Goal: Task Accomplishment & Management: Manage account settings

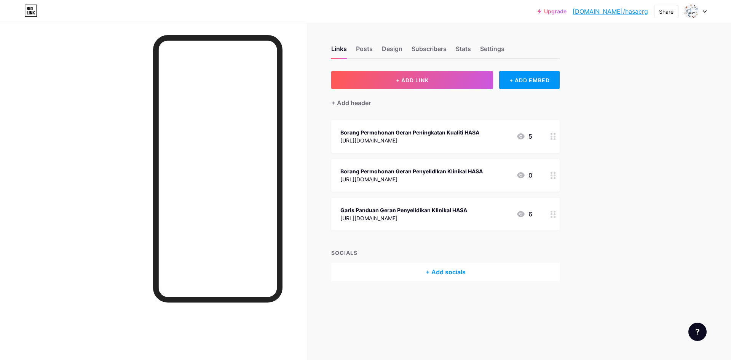
click at [442, 269] on div "+ Add socials" at bounding box center [445, 272] width 228 height 18
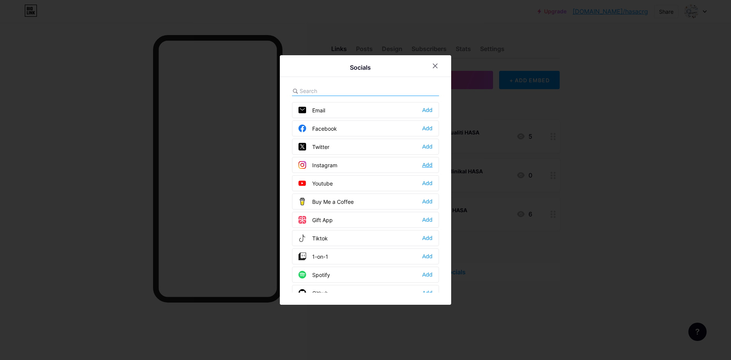
click at [428, 166] on div "Add" at bounding box center [427, 165] width 10 height 8
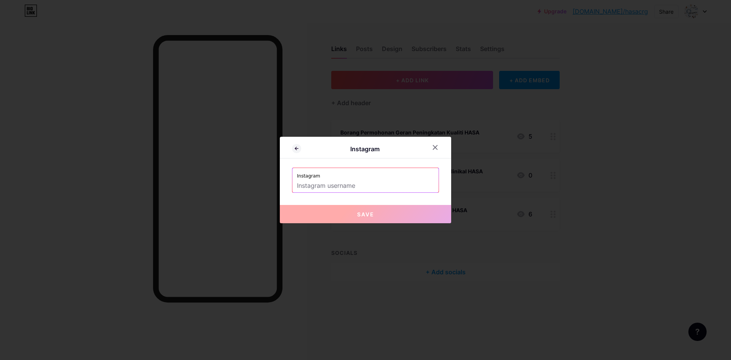
click at [338, 183] on input "text" at bounding box center [365, 185] width 137 height 13
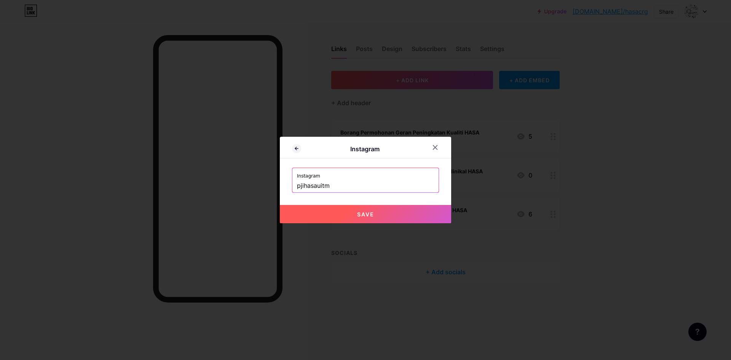
click at [370, 214] on span "Save" at bounding box center [365, 214] width 17 height 6
type input "[URL][DOMAIN_NAME]"
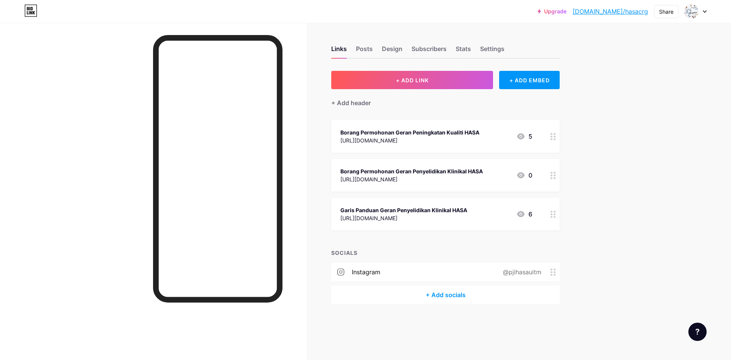
click at [463, 296] on div "+ Add socials" at bounding box center [445, 294] width 228 height 18
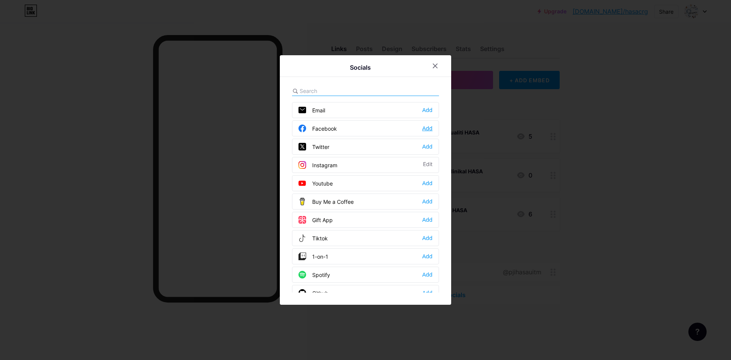
click at [428, 129] on div "Add" at bounding box center [427, 128] width 10 height 8
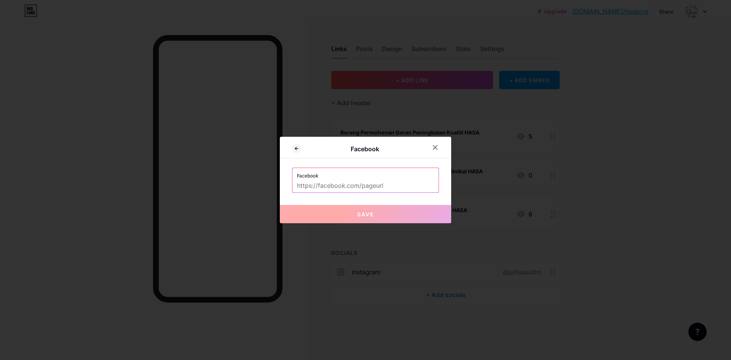
click at [376, 181] on input "text" at bounding box center [365, 185] width 137 height 13
paste input "[URL][DOMAIN_NAME][GEOGRAPHIC_DATA][PERSON_NAME]"
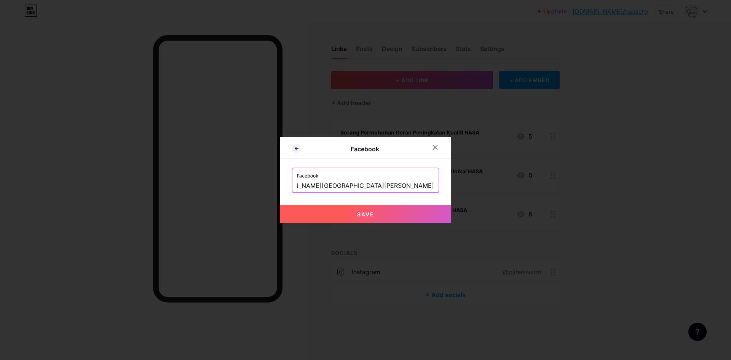
type input "[URL][DOMAIN_NAME][GEOGRAPHIC_DATA][PERSON_NAME]"
click at [365, 217] on span "Save" at bounding box center [365, 214] width 17 height 6
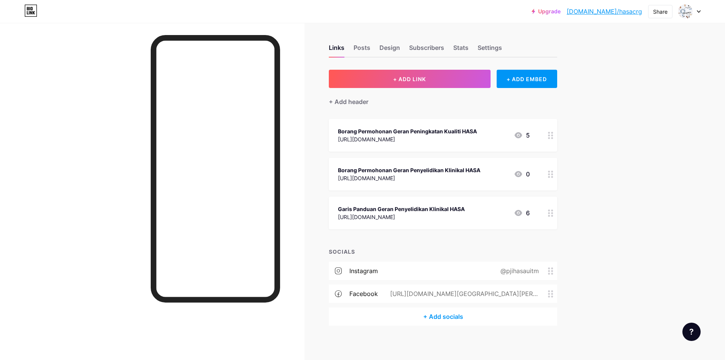
scroll to position [0, 0]
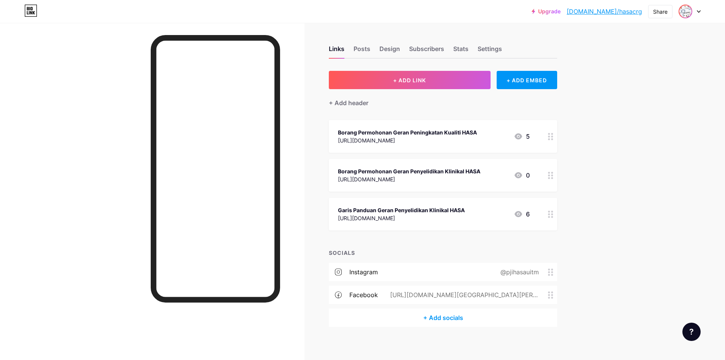
click at [689, 10] on img at bounding box center [685, 11] width 12 height 12
click at [633, 90] on link "Account settings" at bounding box center [653, 86] width 94 height 21
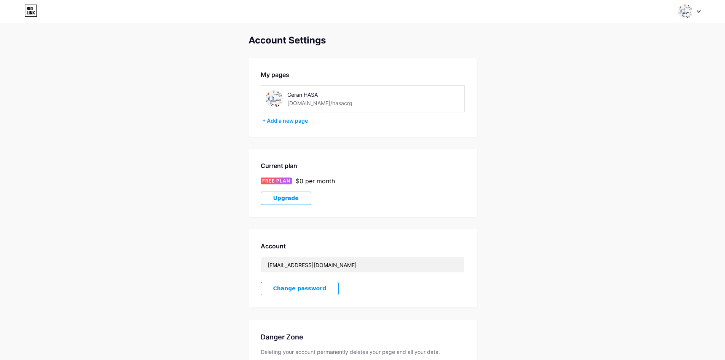
click at [273, 99] on img at bounding box center [274, 98] width 17 height 17
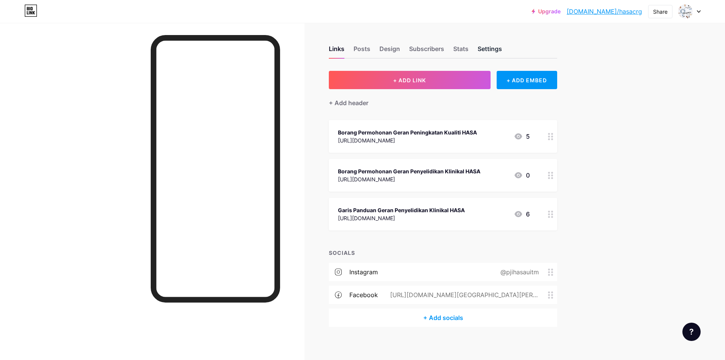
click at [488, 47] on div "Settings" at bounding box center [490, 51] width 24 height 14
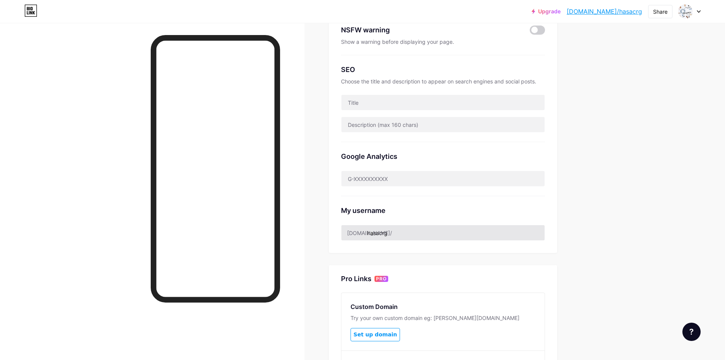
scroll to position [127, 0]
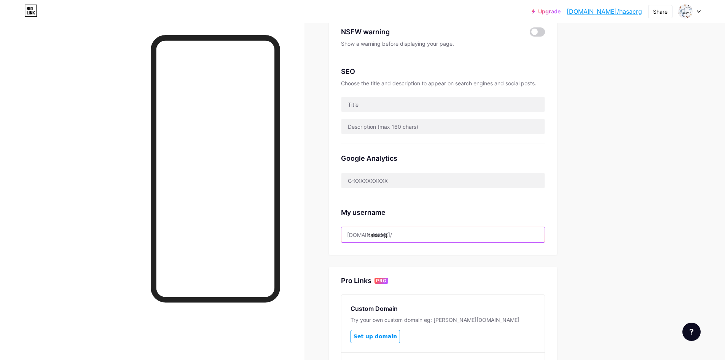
click at [401, 234] on input "hasacrg" at bounding box center [442, 234] width 203 height 15
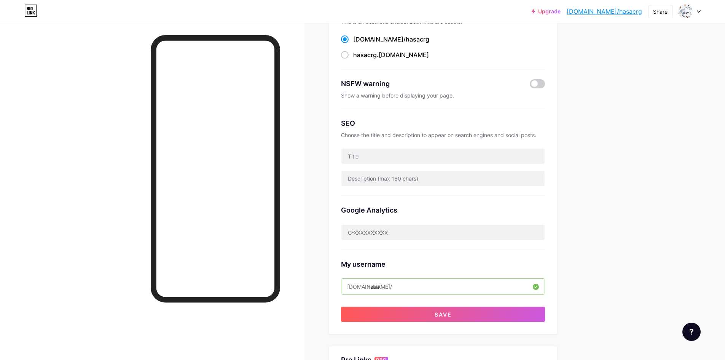
scroll to position [89, 0]
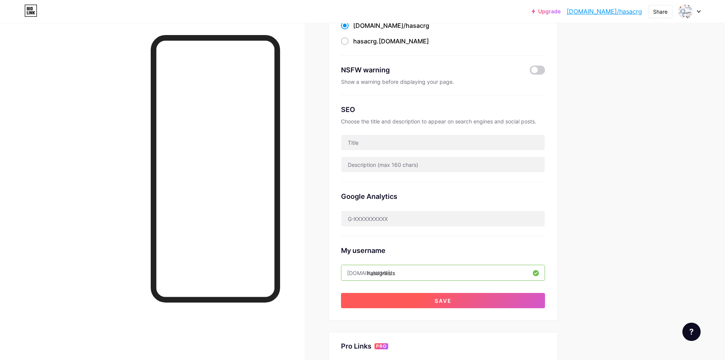
type input "hasagrants"
click at [446, 297] on span "Save" at bounding box center [443, 300] width 17 height 6
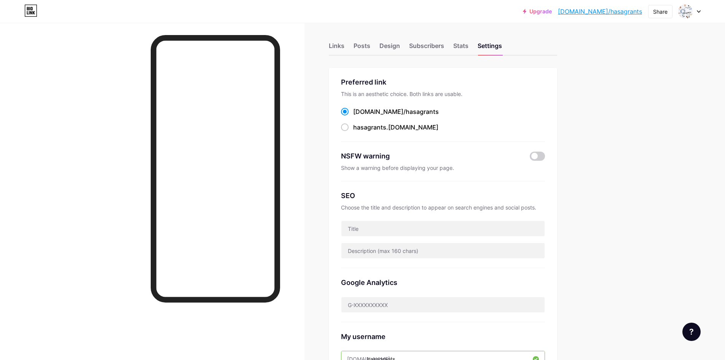
scroll to position [0, 0]
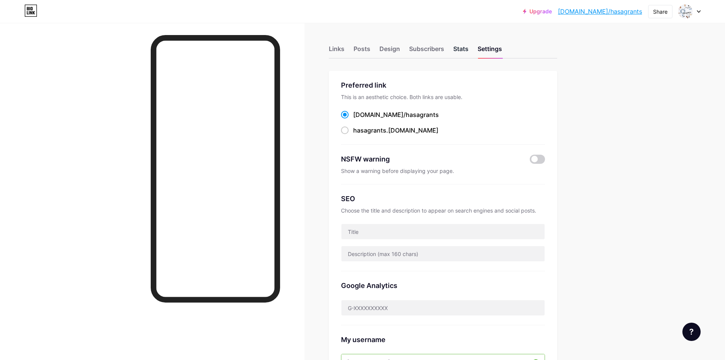
click at [466, 48] on div "Stats" at bounding box center [460, 51] width 15 height 14
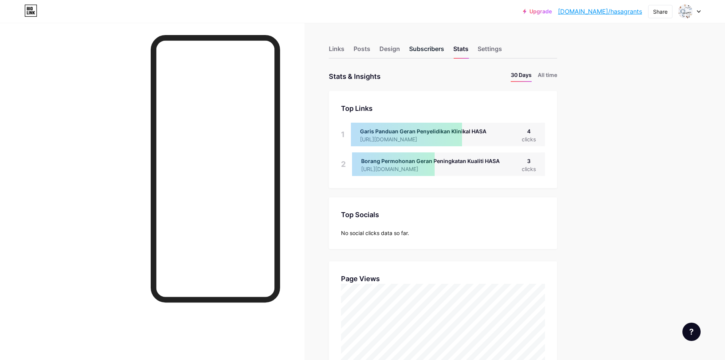
click at [421, 47] on div "Subscribers" at bounding box center [426, 51] width 35 height 14
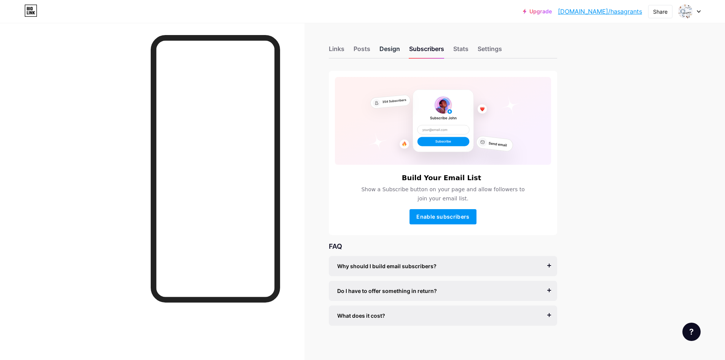
click at [396, 48] on div "Design" at bounding box center [390, 51] width 21 height 14
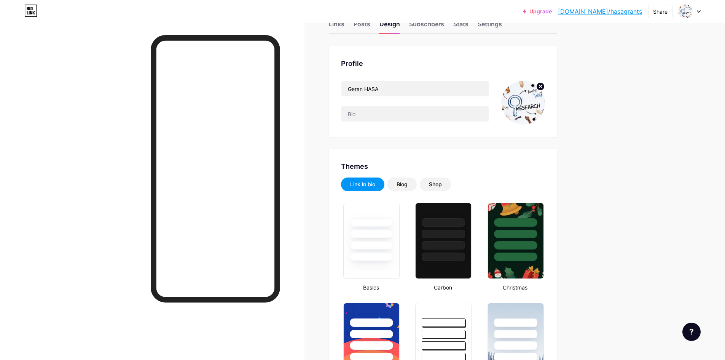
scroll to position [38, 0]
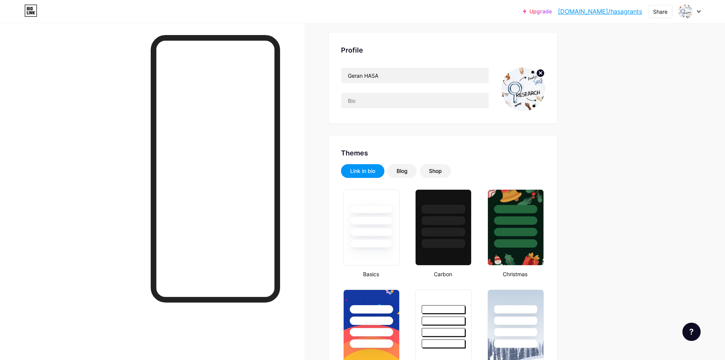
click at [527, 96] on img at bounding box center [523, 89] width 44 height 44
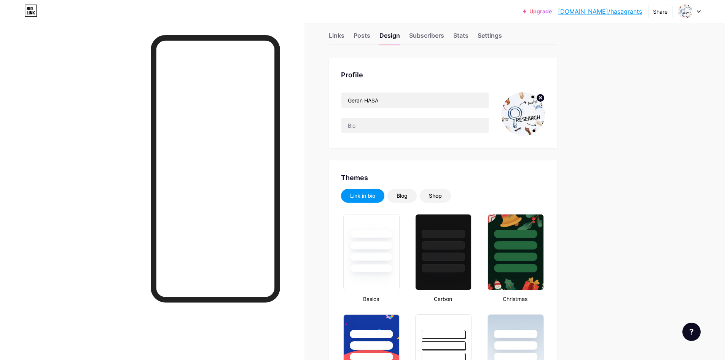
scroll to position [0, 0]
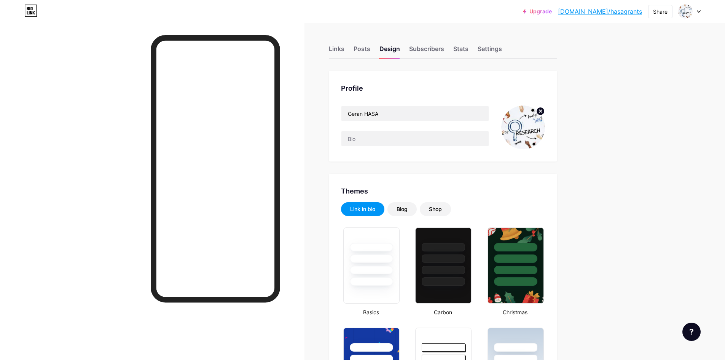
click at [518, 124] on img at bounding box center [523, 127] width 44 height 44
click at [369, 51] on div "Posts" at bounding box center [362, 51] width 17 height 14
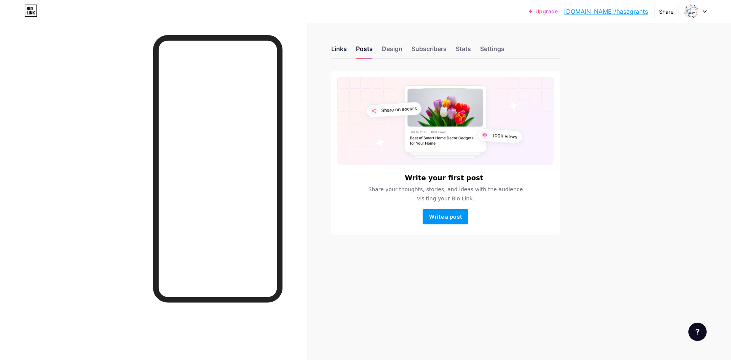
click at [344, 49] on div "Links" at bounding box center [339, 51] width 16 height 14
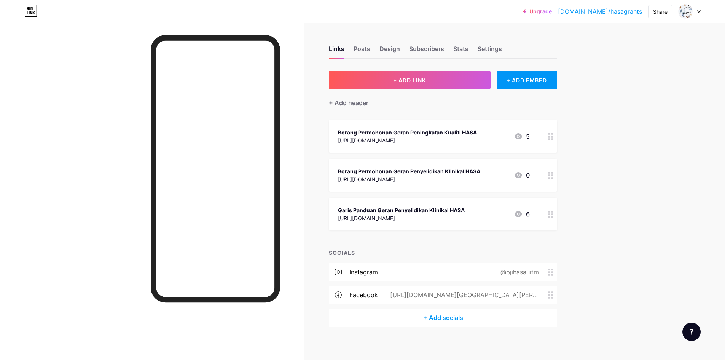
click at [378, 47] on div "Links Posts Design Subscribers Stats Settings" at bounding box center [443, 45] width 228 height 27
click at [367, 47] on div "Posts" at bounding box center [362, 51] width 17 height 14
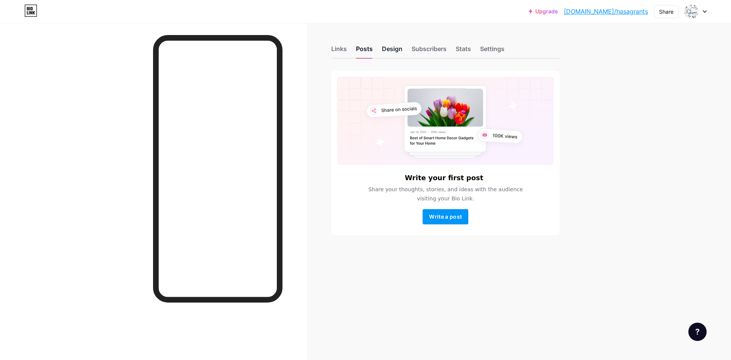
click at [402, 49] on div "Design" at bounding box center [392, 51] width 21 height 14
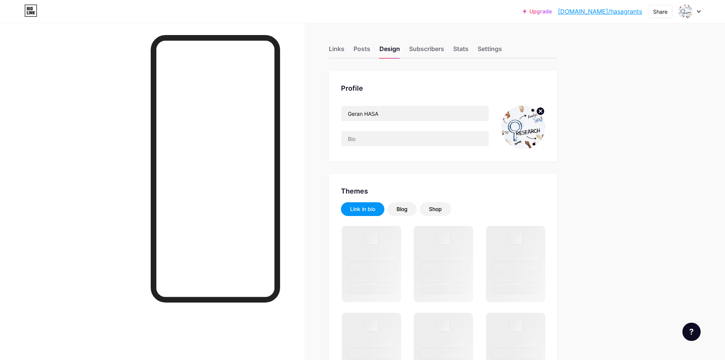
click at [535, 120] on img at bounding box center [523, 127] width 44 height 44
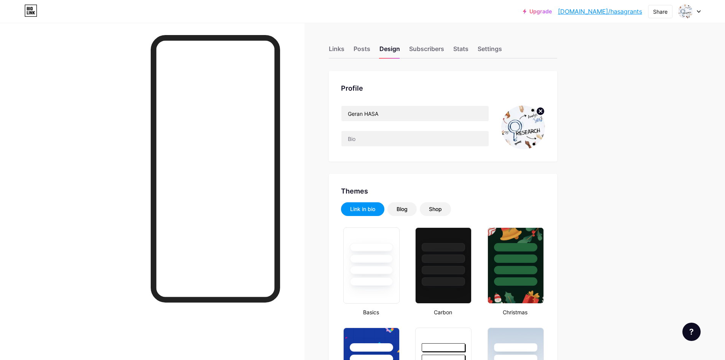
click at [542, 112] on circle at bounding box center [540, 111] width 8 height 8
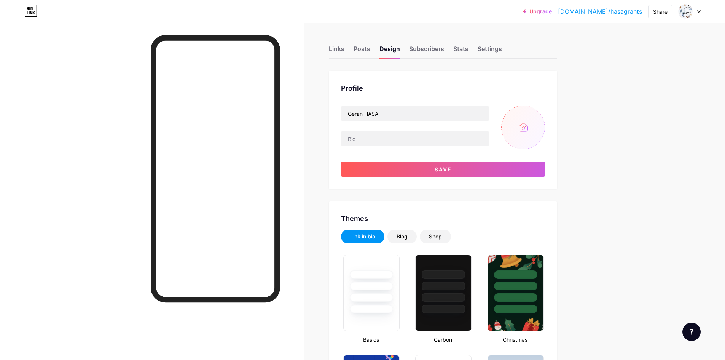
click at [529, 122] on input "file" at bounding box center [523, 127] width 44 height 44
type input "C:\fakepath\pji.png"
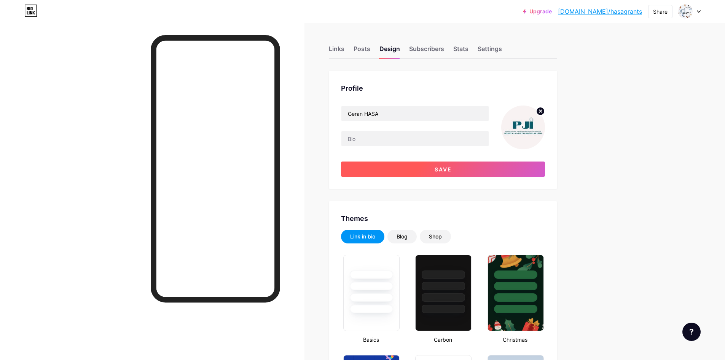
click at [461, 171] on button "Save" at bounding box center [443, 168] width 204 height 15
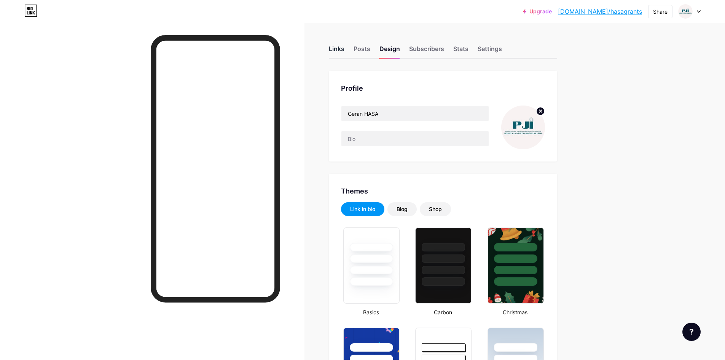
click at [336, 46] on div "Links" at bounding box center [337, 51] width 16 height 14
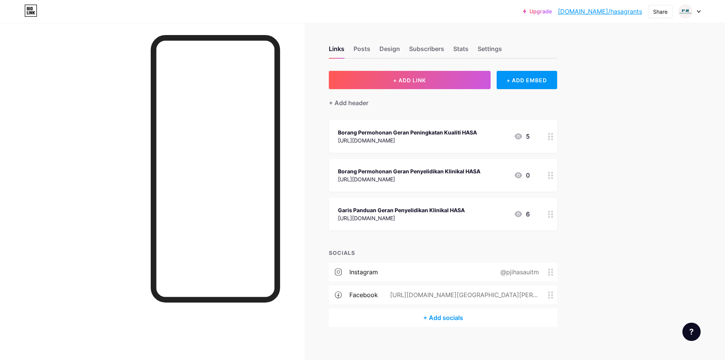
click at [448, 212] on div "Garis Panduan Geran Penyelidikan Klinikal HASA" at bounding box center [401, 210] width 127 height 8
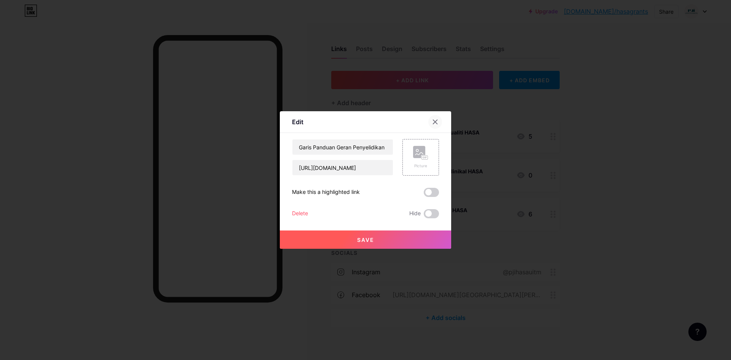
click at [433, 121] on icon at bounding box center [435, 122] width 6 height 6
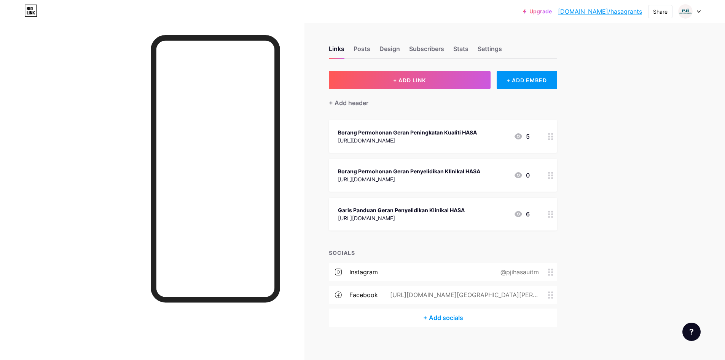
click at [550, 212] on div at bounding box center [550, 214] width 13 height 33
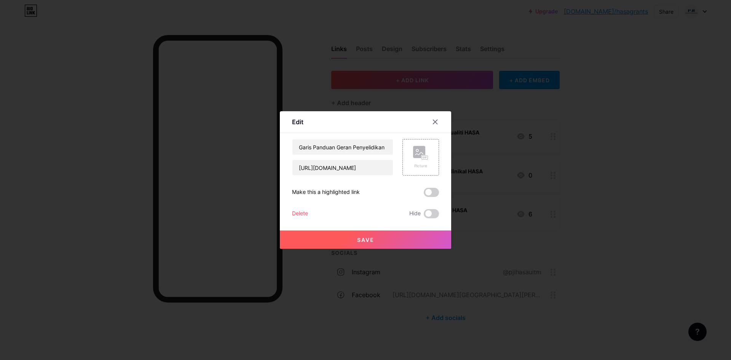
click at [297, 211] on div "Delete" at bounding box center [300, 213] width 16 height 9
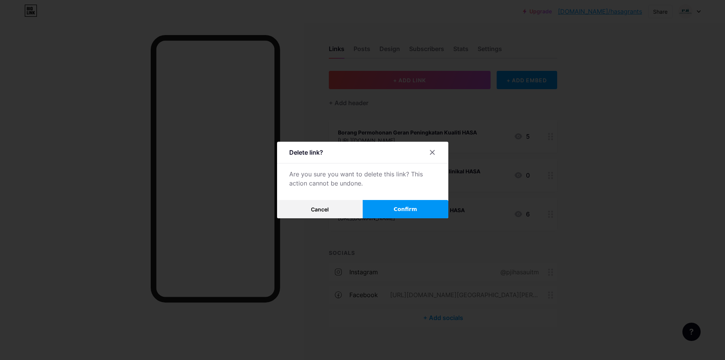
click at [391, 210] on button "Confirm" at bounding box center [406, 209] width 86 height 18
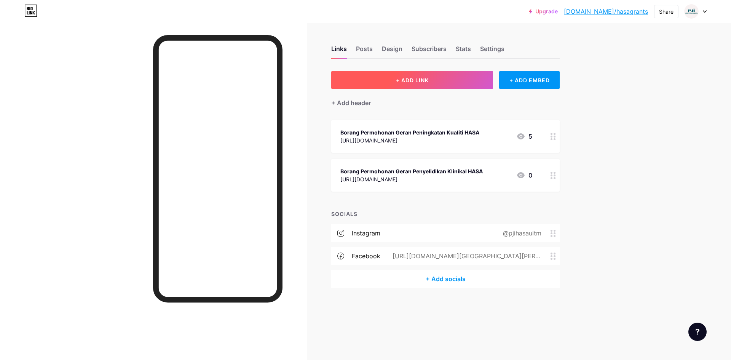
click at [403, 80] on span "+ ADD LINK" at bounding box center [412, 80] width 33 height 6
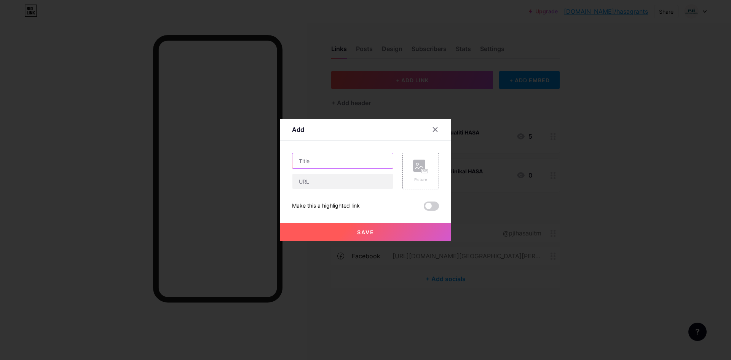
click at [347, 163] on input "text" at bounding box center [342, 160] width 100 height 15
type input "Garis Panduan Geran Penyelidikan Klinikal HASA"
click at [437, 131] on icon at bounding box center [435, 130] width 4 height 4
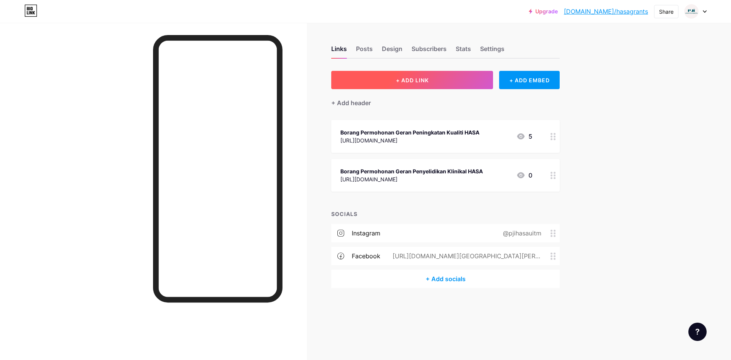
click at [404, 79] on span "+ ADD LINK" at bounding box center [412, 80] width 33 height 6
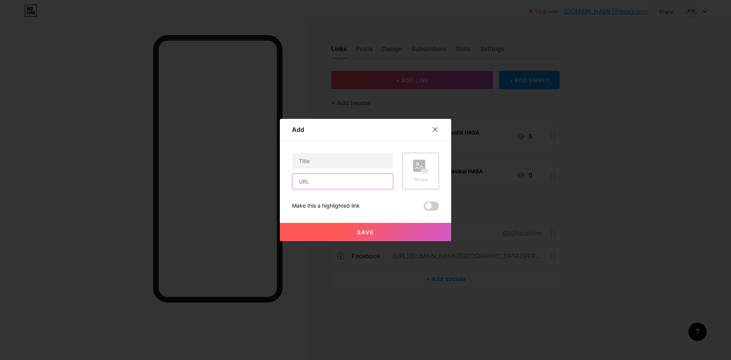
click at [328, 177] on input "text" at bounding box center [342, 181] width 100 height 15
paste input "[URL][DOMAIN_NAME]"
type input "[URL][DOMAIN_NAME]"
click at [324, 158] on input "text" at bounding box center [342, 160] width 100 height 15
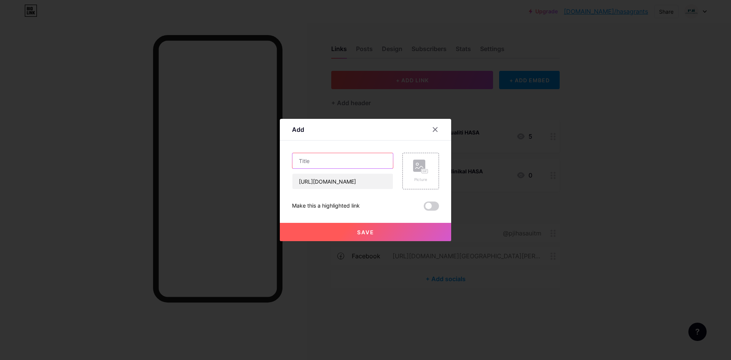
scroll to position [0, 0]
type input "g"
type input "Garis Panduan Geran Penyelidikan Klinikal HASA"
click at [365, 230] on span "Save" at bounding box center [365, 232] width 17 height 6
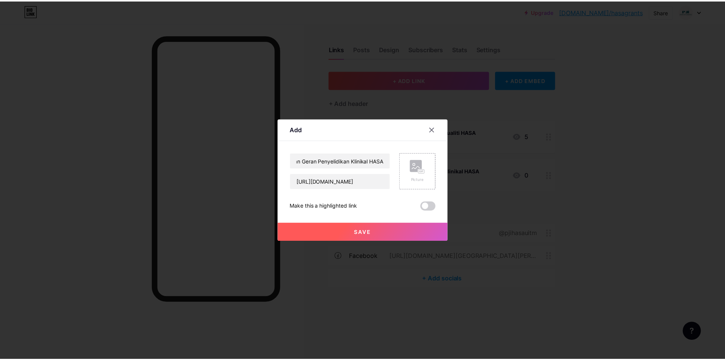
scroll to position [0, 0]
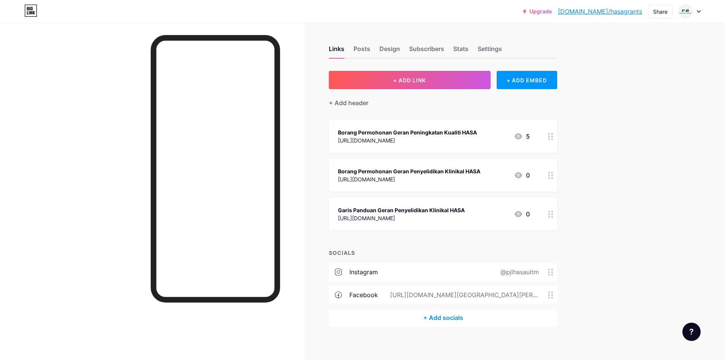
click at [451, 172] on div "Borang Permohonan Geran Penyelidikan Klinikal HASA" at bounding box center [409, 171] width 142 height 8
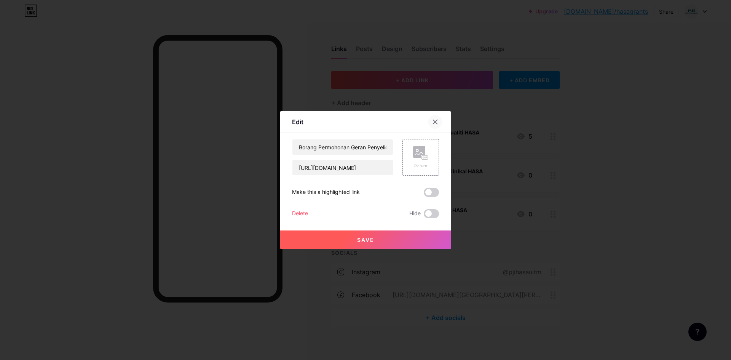
click at [435, 119] on icon at bounding box center [435, 122] width 6 height 6
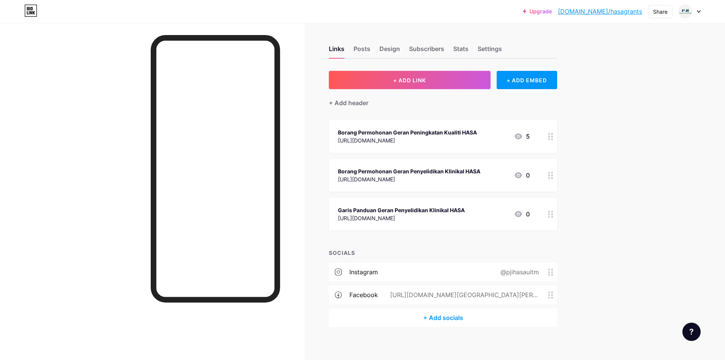
click at [694, 13] on div at bounding box center [690, 12] width 22 height 14
click at [644, 82] on link "Account settings" at bounding box center [653, 86] width 94 height 21
click at [368, 51] on div "Posts" at bounding box center [362, 51] width 17 height 14
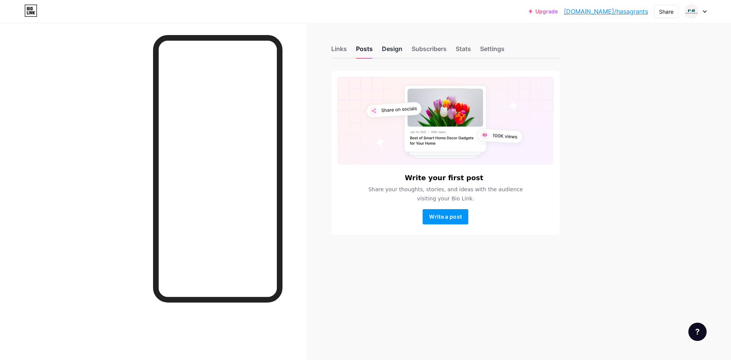
click at [393, 47] on div "Design" at bounding box center [392, 51] width 21 height 14
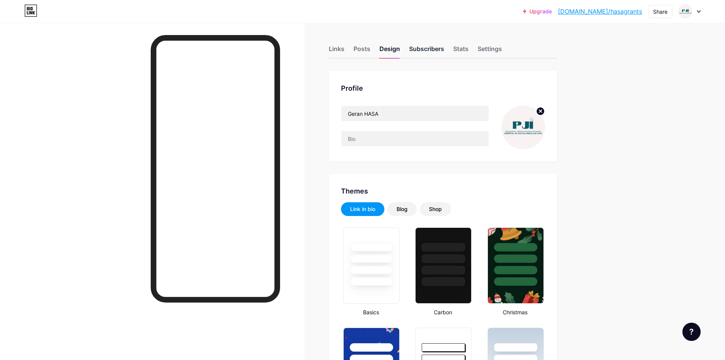
click at [434, 45] on div "Subscribers" at bounding box center [426, 51] width 35 height 14
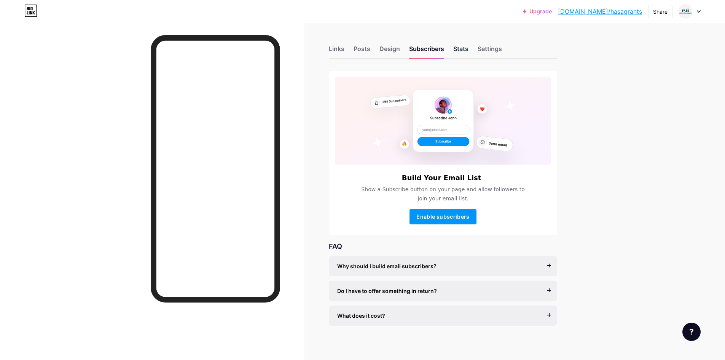
click at [466, 49] on div "Stats" at bounding box center [460, 51] width 15 height 14
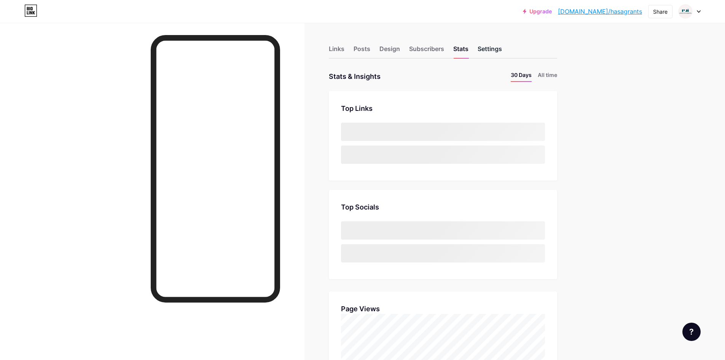
scroll to position [360, 725]
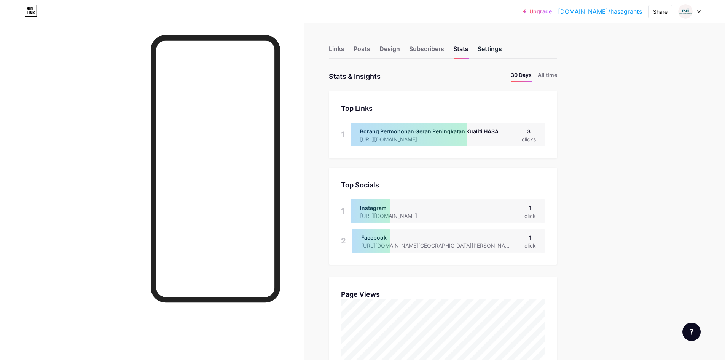
click at [499, 49] on div "Settings" at bounding box center [490, 51] width 24 height 14
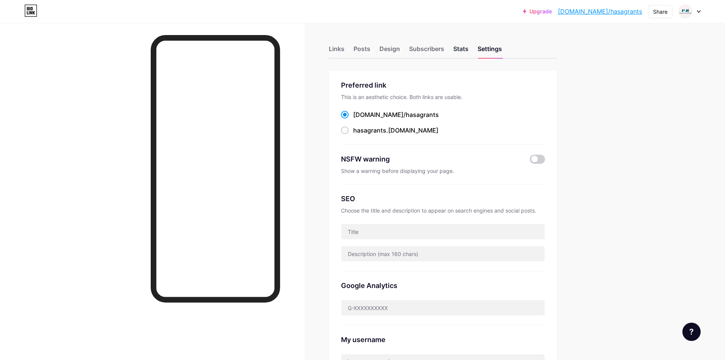
click at [462, 49] on div "Stats" at bounding box center [460, 51] width 15 height 14
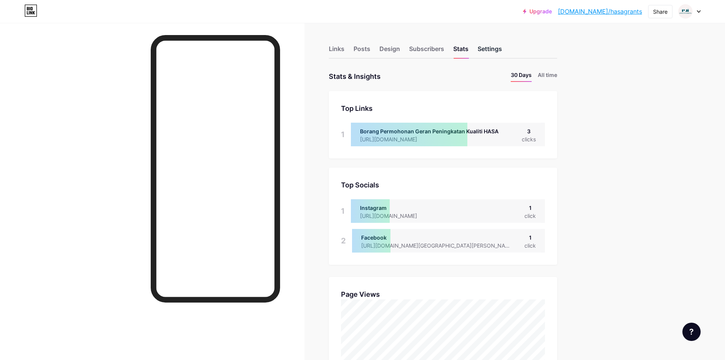
click at [496, 49] on div "Settings" at bounding box center [490, 51] width 24 height 14
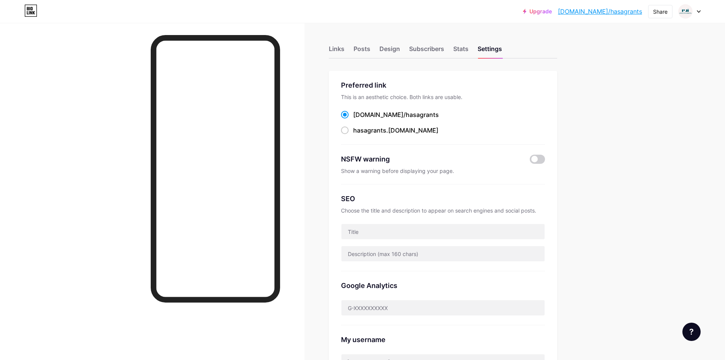
click at [454, 48] on div "Links Posts Design Subscribers Stats Settings" at bounding box center [443, 45] width 228 height 27
click at [459, 49] on div "Stats" at bounding box center [460, 51] width 15 height 14
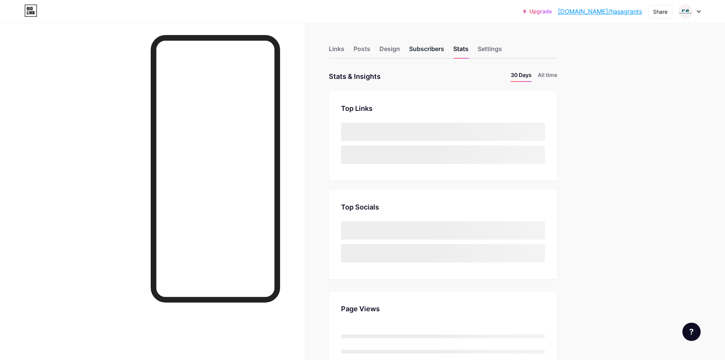
click at [429, 48] on div "Subscribers" at bounding box center [426, 51] width 35 height 14
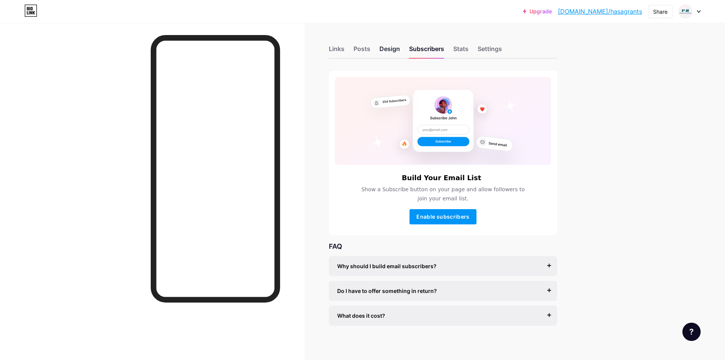
click at [390, 48] on div "Design" at bounding box center [390, 51] width 21 height 14
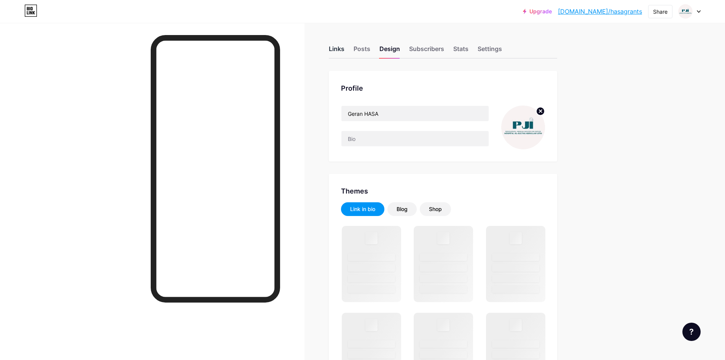
click at [341, 49] on div "Links" at bounding box center [337, 51] width 16 height 14
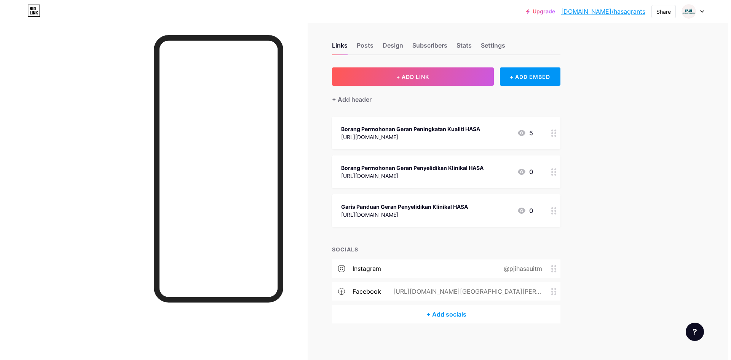
scroll to position [5, 0]
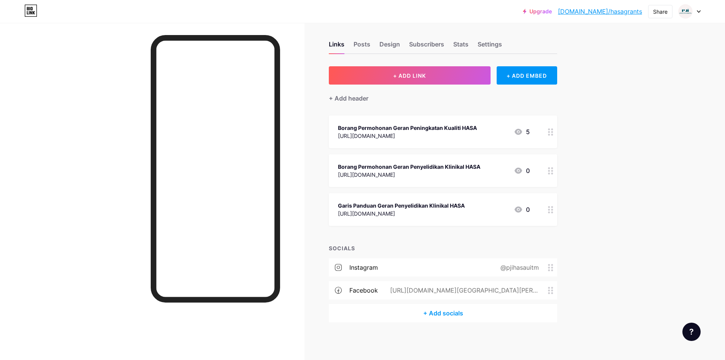
click at [454, 315] on div "+ Add socials" at bounding box center [443, 313] width 228 height 18
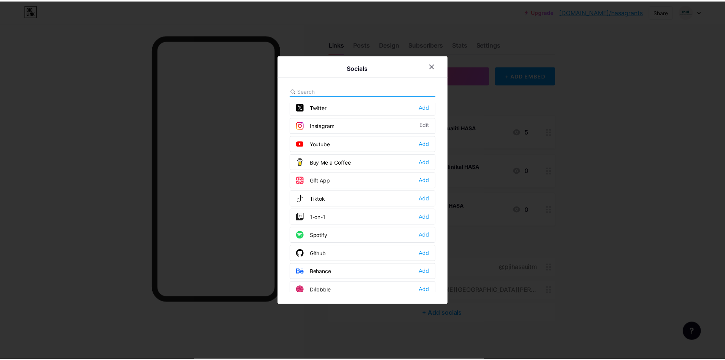
scroll to position [0, 0]
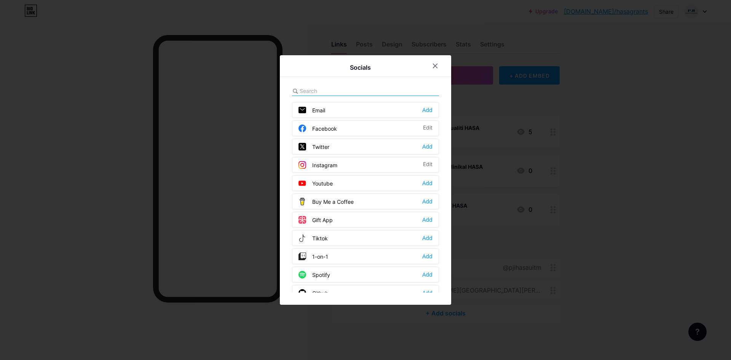
click at [381, 111] on div "Email Add" at bounding box center [365, 110] width 147 height 16
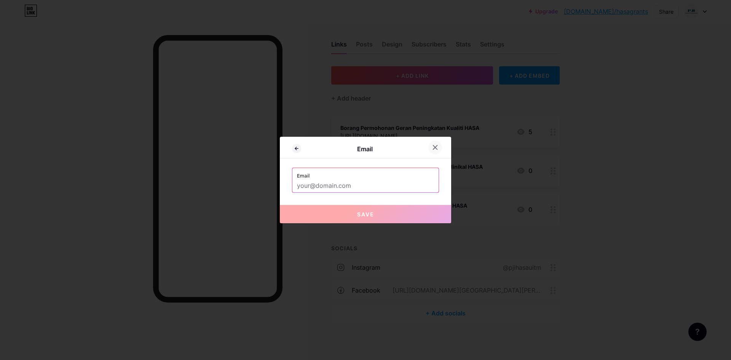
click at [432, 147] on div at bounding box center [435, 147] width 14 height 14
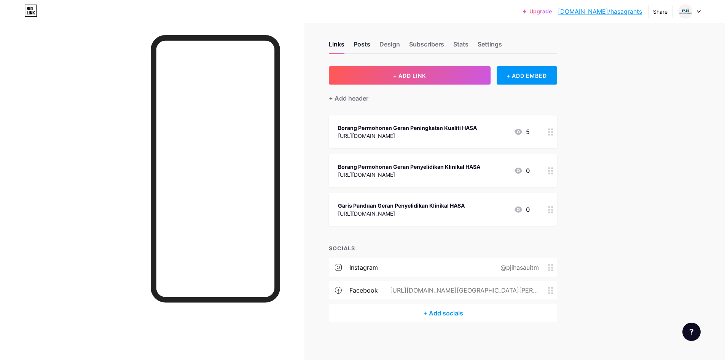
click at [368, 46] on div "Posts" at bounding box center [362, 47] width 17 height 14
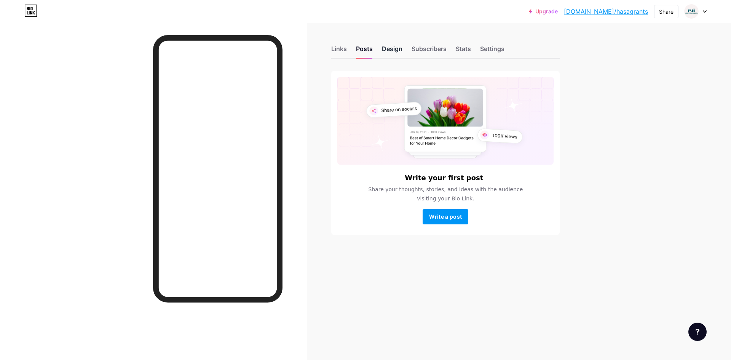
click at [398, 54] on div "Design" at bounding box center [392, 51] width 21 height 14
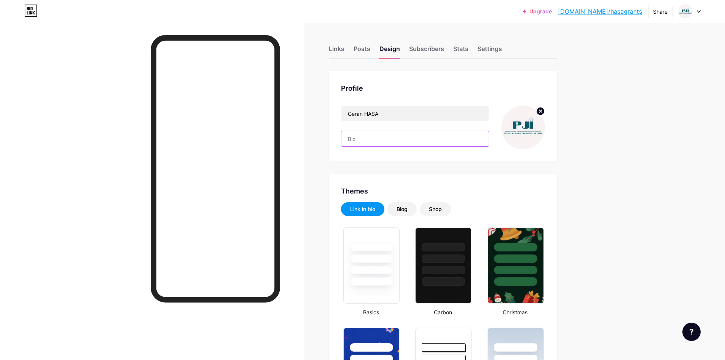
click at [371, 143] on input "text" at bounding box center [414, 138] width 147 height 15
paste input "[URL][DOMAIN_NAME][DOMAIN_NAME]"
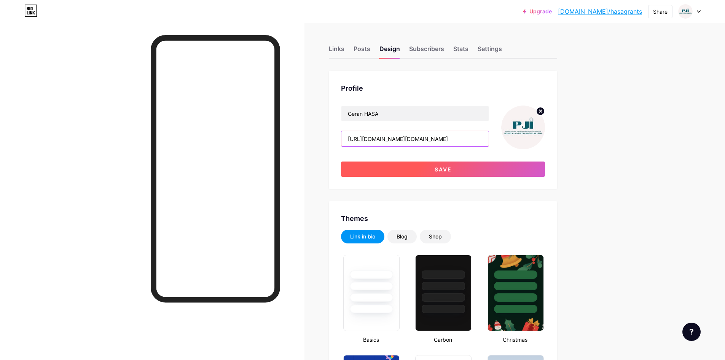
type input "[URL][DOMAIN_NAME][DOMAIN_NAME]"
click at [432, 169] on button "Save" at bounding box center [443, 168] width 204 height 15
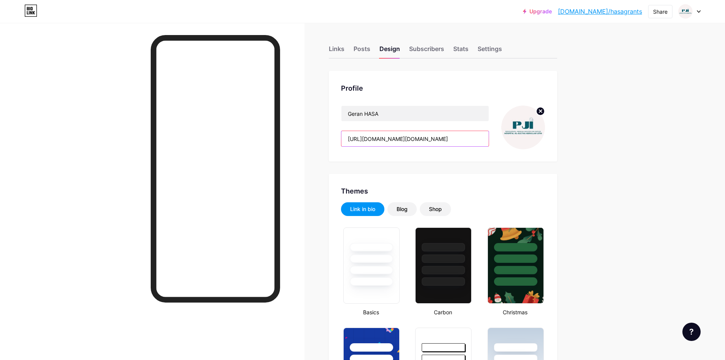
click at [484, 139] on input "[URL][DOMAIN_NAME][DOMAIN_NAME]" at bounding box center [414, 138] width 147 height 15
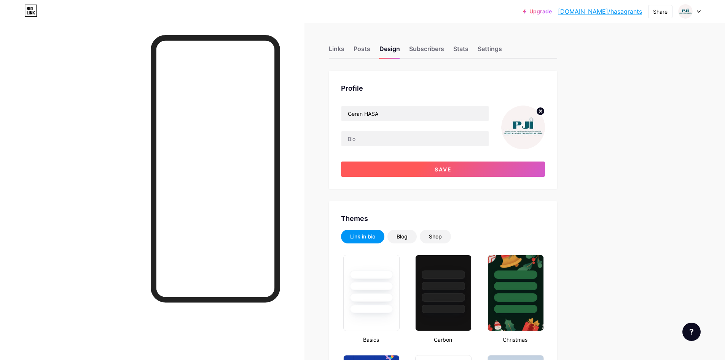
click at [464, 168] on button "Save" at bounding box center [443, 168] width 204 height 15
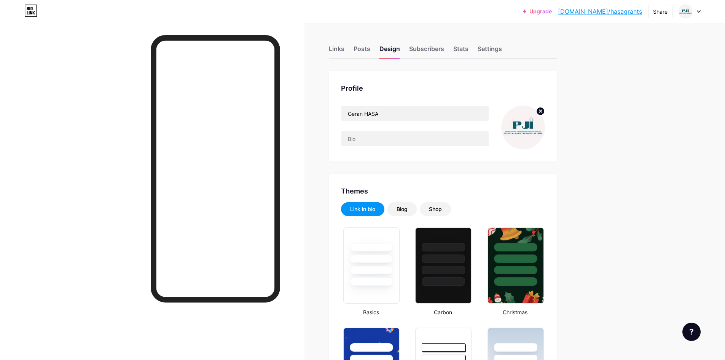
click at [527, 131] on img at bounding box center [523, 127] width 44 height 44
click at [489, 79] on div "Profile [PERSON_NAME]" at bounding box center [443, 116] width 228 height 91
click at [660, 12] on div "Share" at bounding box center [660, 12] width 14 height 8
click at [592, 40] on div "Copy link" at bounding box center [597, 39] width 28 height 9
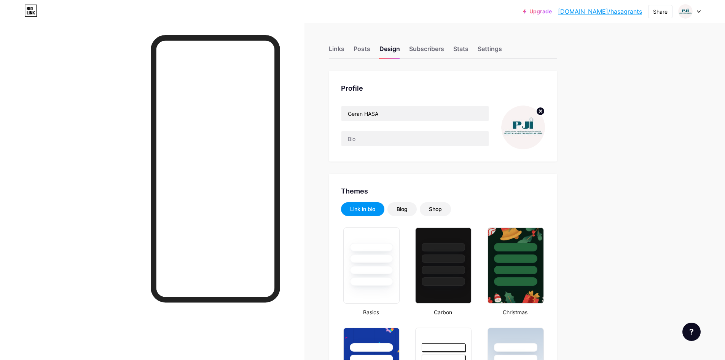
click at [621, 11] on link "[DOMAIN_NAME]/hasagrants" at bounding box center [600, 11] width 84 height 9
click at [368, 50] on div "Posts" at bounding box center [362, 51] width 17 height 14
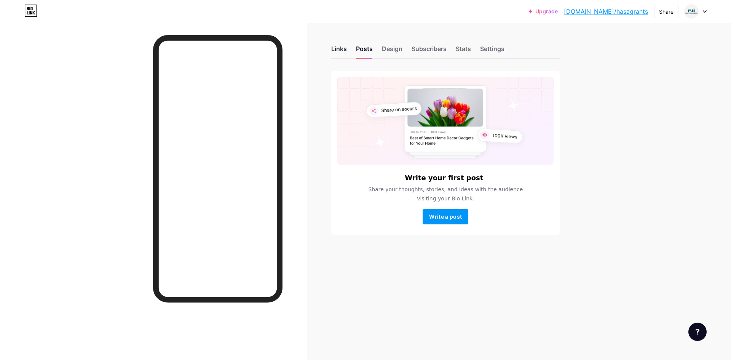
click at [340, 52] on div "Links" at bounding box center [339, 51] width 16 height 14
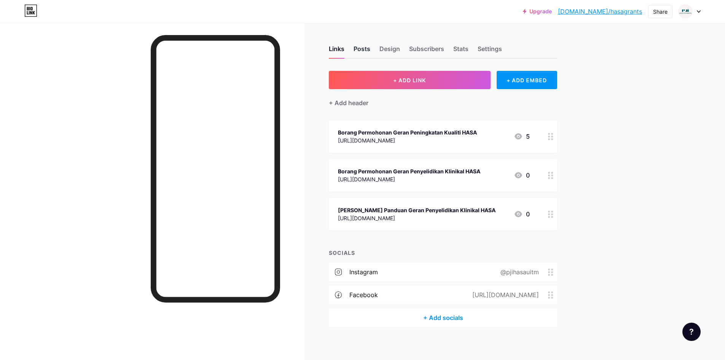
click at [365, 47] on div "Posts" at bounding box center [362, 51] width 17 height 14
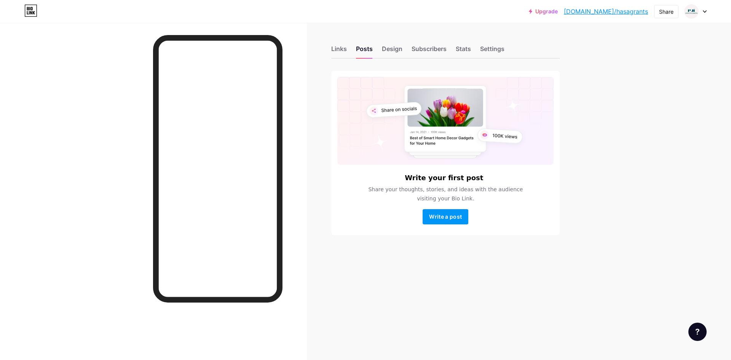
click at [403, 49] on div "Links Posts Design Subscribers Stats Settings" at bounding box center [445, 45] width 228 height 27
click at [399, 45] on div "Design" at bounding box center [392, 51] width 21 height 14
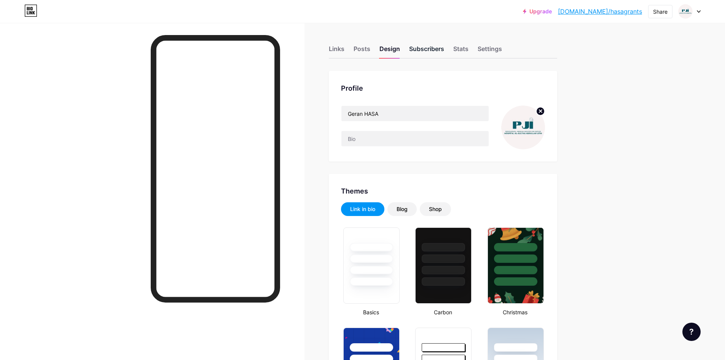
click at [422, 49] on div "Subscribers" at bounding box center [426, 51] width 35 height 14
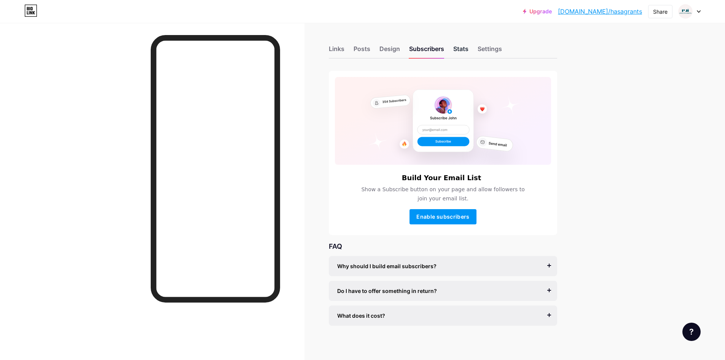
click at [469, 49] on div "Stats" at bounding box center [460, 51] width 15 height 14
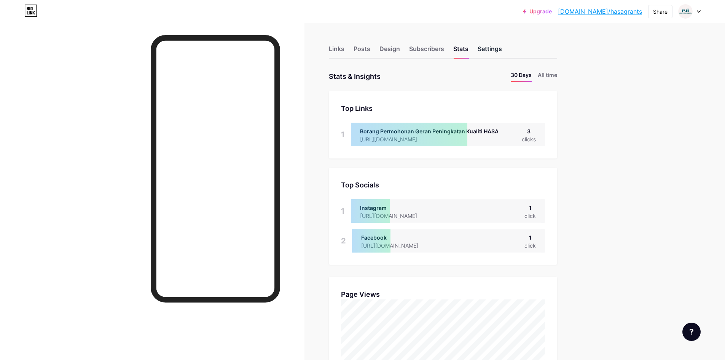
scroll to position [360, 725]
click at [494, 49] on div "Settings" at bounding box center [490, 51] width 24 height 14
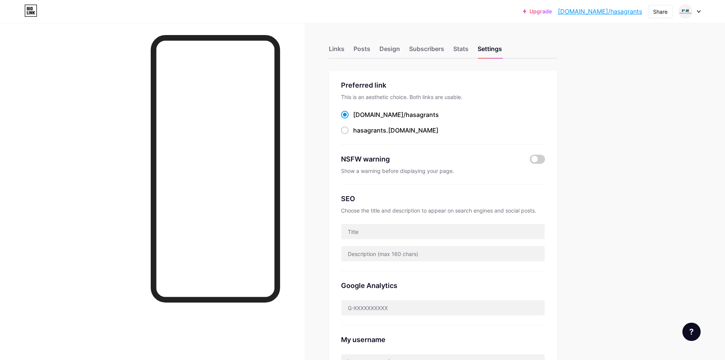
click at [648, 88] on div "Upgrade bio.link/hasagr... bio.link/hasagrants Share Switch accounts Geran HASA…" at bounding box center [362, 301] width 725 height 602
click at [649, 49] on div "Upgrade bio.link/hasagr... bio.link/hasagrants Share Switch accounts Geran HASA…" at bounding box center [362, 301] width 725 height 602
click at [338, 54] on div "Links" at bounding box center [337, 51] width 16 height 14
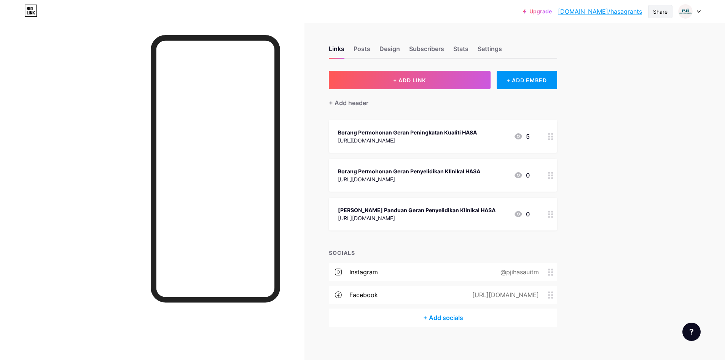
click at [655, 13] on div "Share" at bounding box center [660, 12] width 14 height 8
click at [620, 57] on div "Get my QR code" at bounding box center [607, 57] width 48 height 9
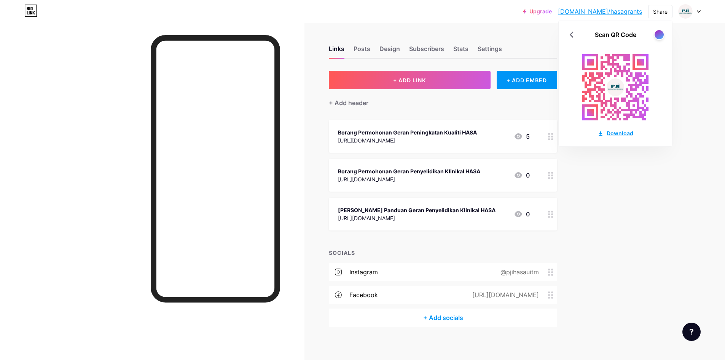
click at [614, 133] on div "Download" at bounding box center [616, 133] width 36 height 8
click at [682, 201] on div "Upgrade bio.link/hasagr... bio.link/hasagrants Share Scan QR Code Download Swit…" at bounding box center [362, 182] width 725 height 365
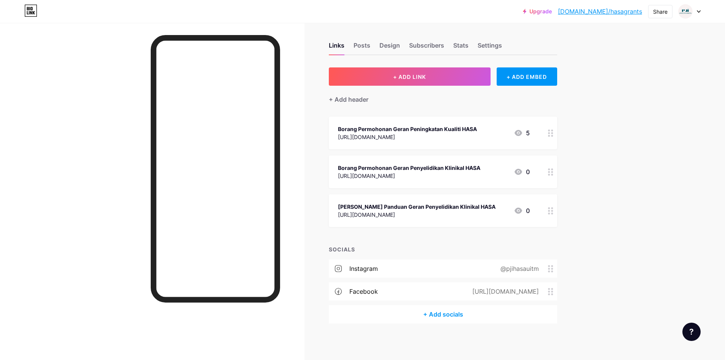
scroll to position [5, 0]
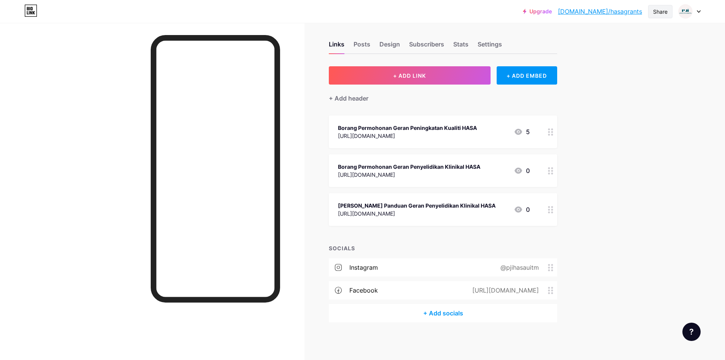
click at [665, 14] on div "Share" at bounding box center [660, 12] width 14 height 8
click at [587, 36] on div "Copy link" at bounding box center [597, 39] width 28 height 9
